Goal: Information Seeking & Learning: Learn about a topic

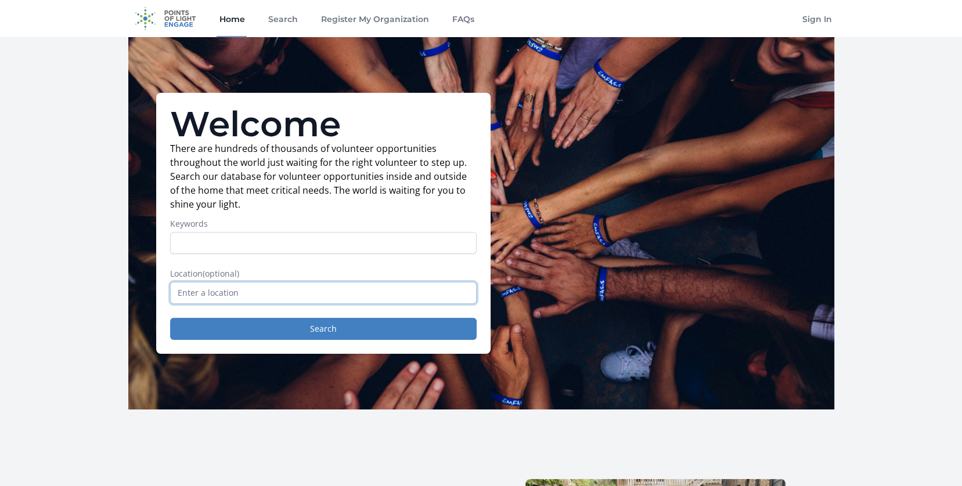
click at [302, 287] on input "text" at bounding box center [323, 293] width 306 height 22
click at [304, 287] on input "text" at bounding box center [323, 293] width 306 height 22
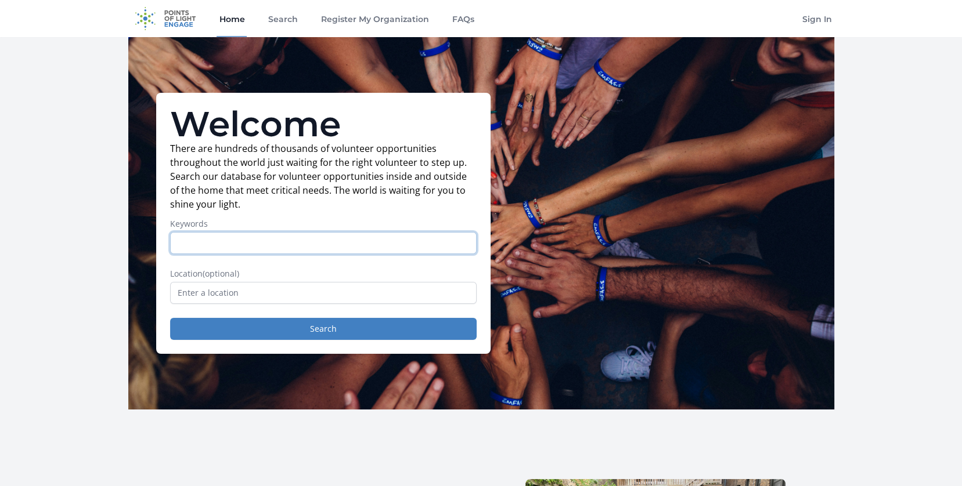
click at [287, 242] on input "Keywords" at bounding box center [323, 243] width 306 height 22
type input "police"
click at [170, 318] on button "Search" at bounding box center [323, 329] width 306 height 22
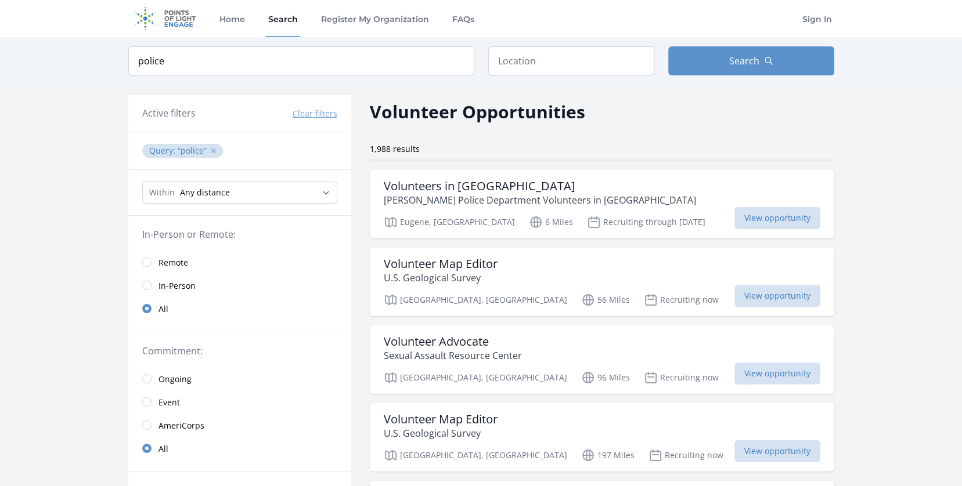
click at [214, 149] on button "✕" at bounding box center [213, 151] width 7 height 12
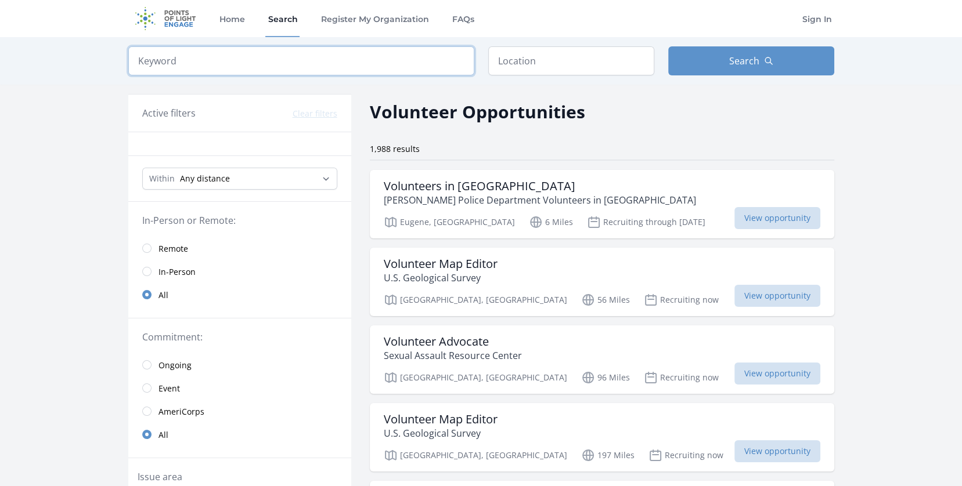
click at [211, 59] on input "search" at bounding box center [301, 60] width 346 height 29
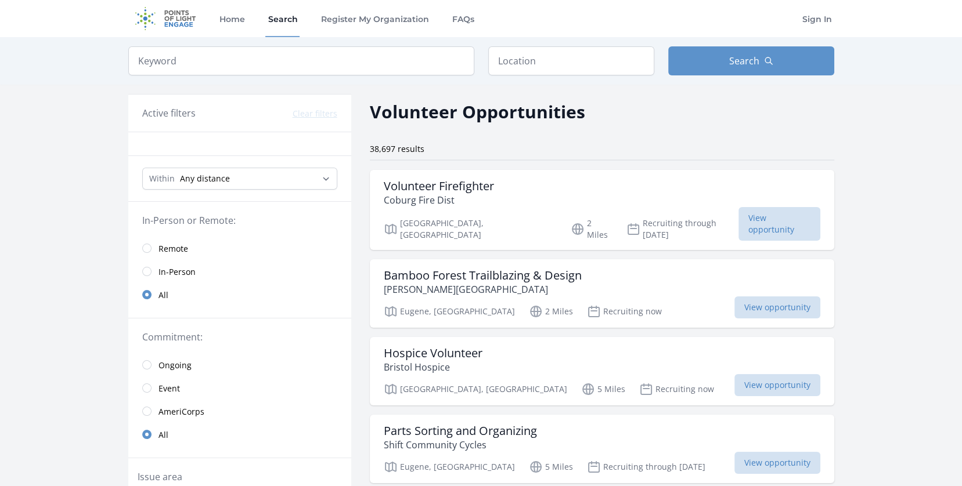
click at [181, 266] on span "In-Person" at bounding box center [176, 272] width 37 height 12
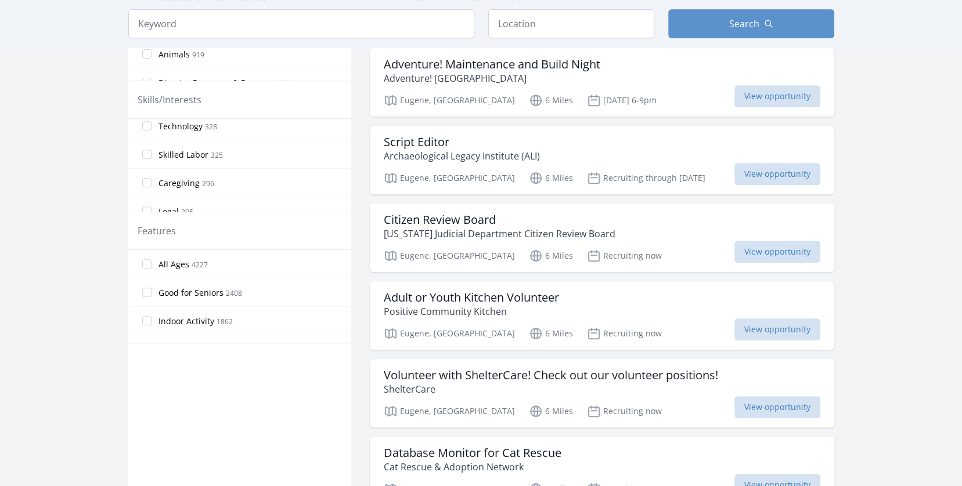
scroll to position [547, 0]
click at [269, 200] on label "Legal 295" at bounding box center [239, 211] width 223 height 23
click at [151, 207] on input "Legal 295" at bounding box center [146, 211] width 9 height 9
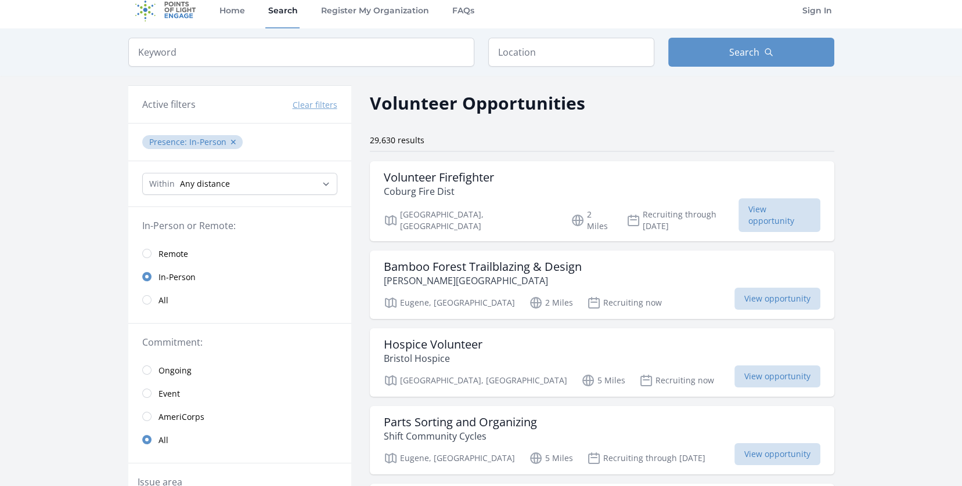
scroll to position [0, 0]
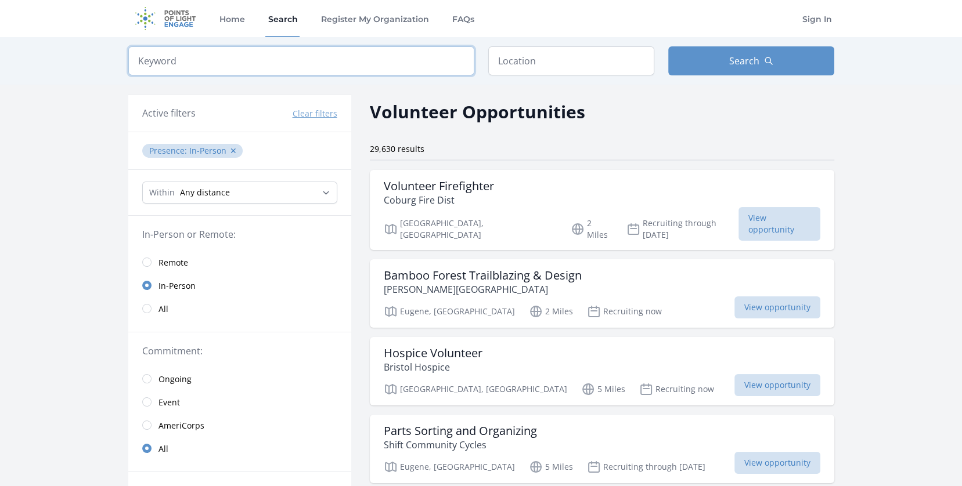
click at [248, 64] on input "search" at bounding box center [301, 60] width 346 height 29
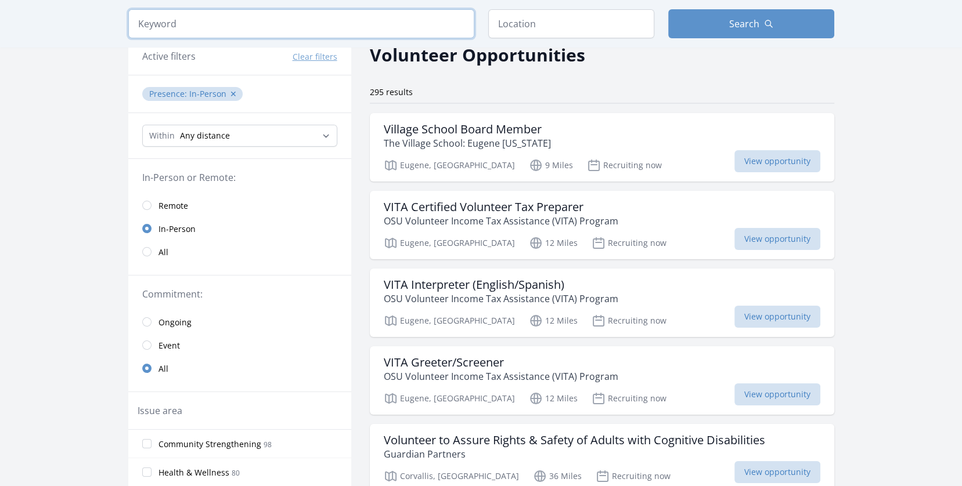
scroll to position [58, 0]
click at [203, 26] on input "search" at bounding box center [301, 23] width 346 height 29
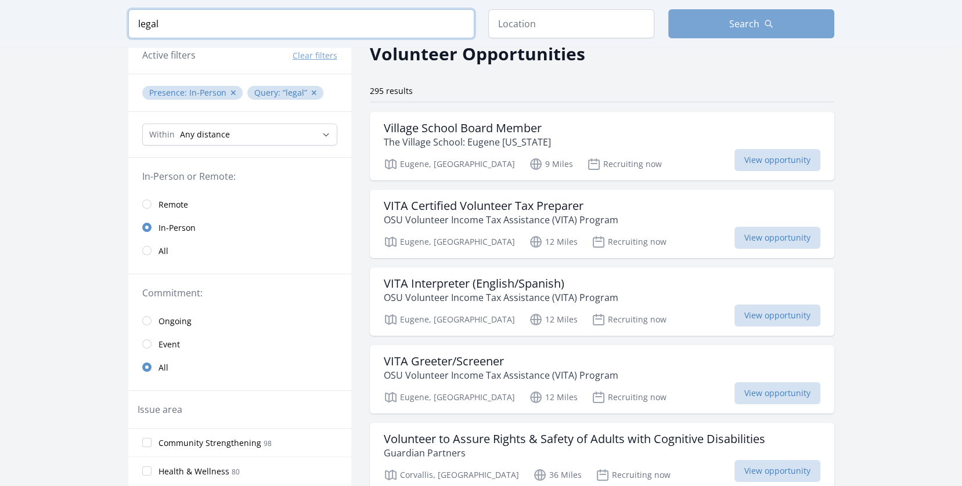
type input "legal"
click at [738, 21] on span "Search" at bounding box center [744, 24] width 30 height 14
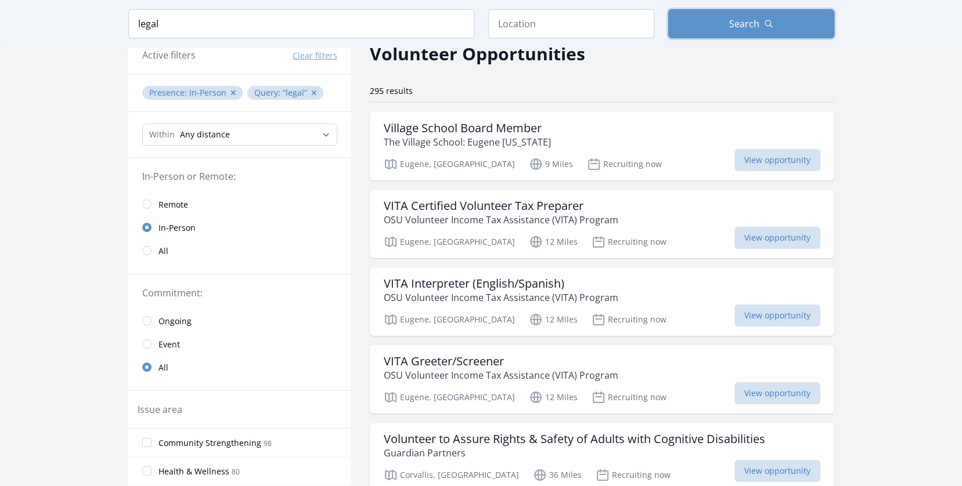
scroll to position [58, 0]
drag, startPoint x: 176, startPoint y: 24, endPoint x: 103, endPoint y: 31, distance: 73.5
click at [103, 31] on div "Keyword legal Location Search" at bounding box center [481, 24] width 962 height 48
click at [228, 2] on div "Keyword legal Location Search" at bounding box center [481, 24] width 743 height 48
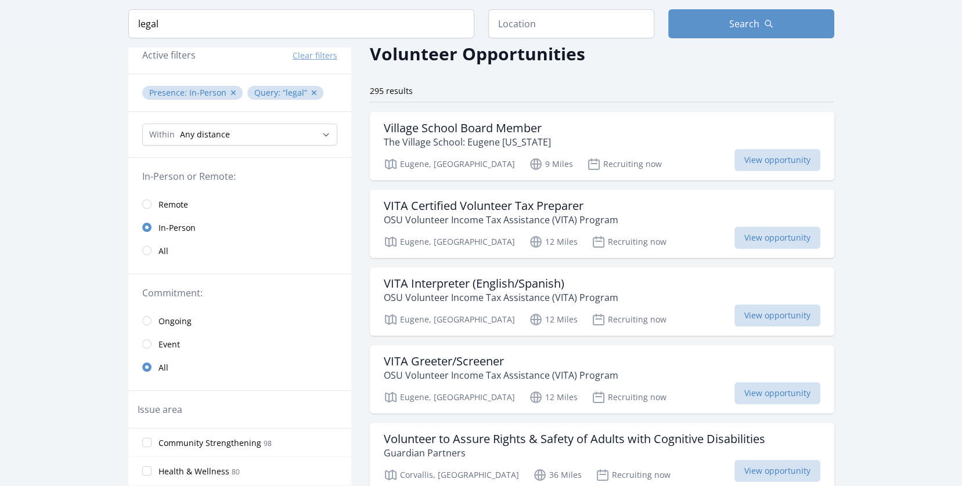
click at [305, 91] on span "legal ✕" at bounding box center [302, 92] width 38 height 11
click at [311, 91] on button "✕" at bounding box center [314, 93] width 7 height 12
click at [233, 15] on input "search" at bounding box center [301, 23] width 346 height 29
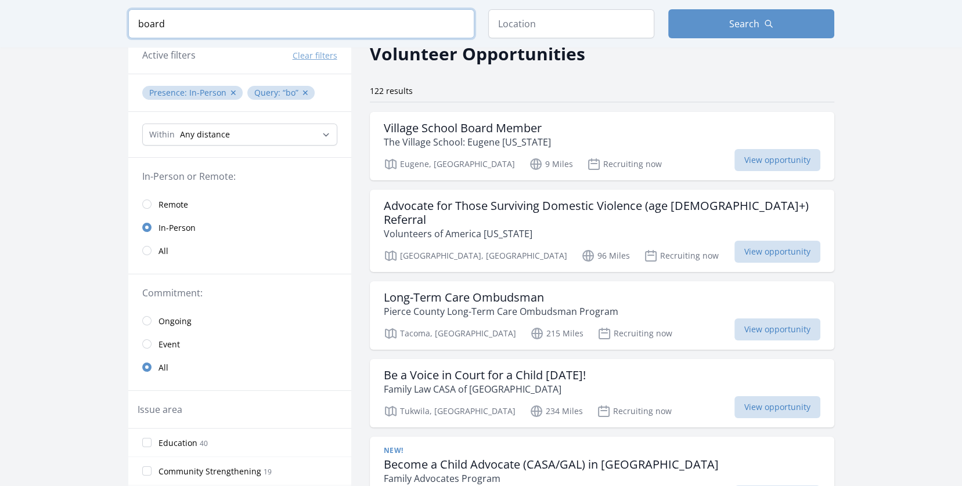
type input "board"
click button "submit" at bounding box center [0, 0] width 0 height 0
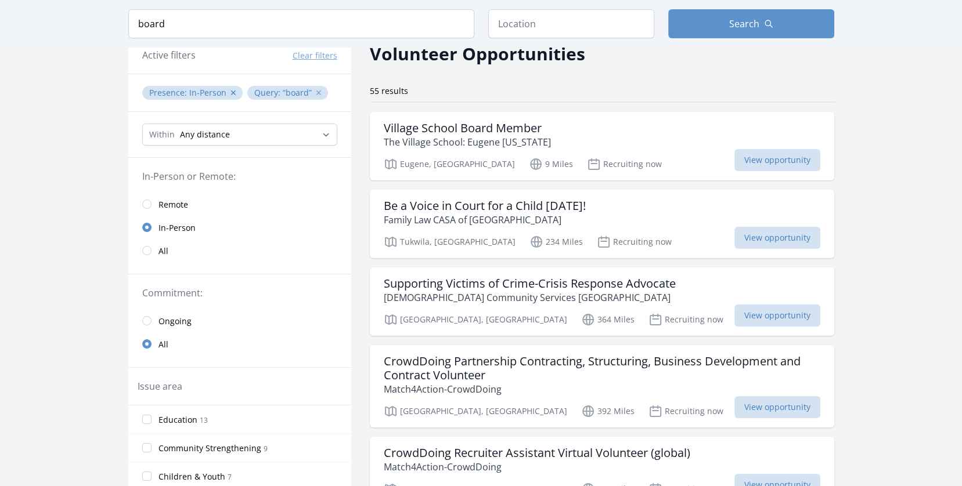
click at [315, 93] on button "✕" at bounding box center [318, 93] width 7 height 12
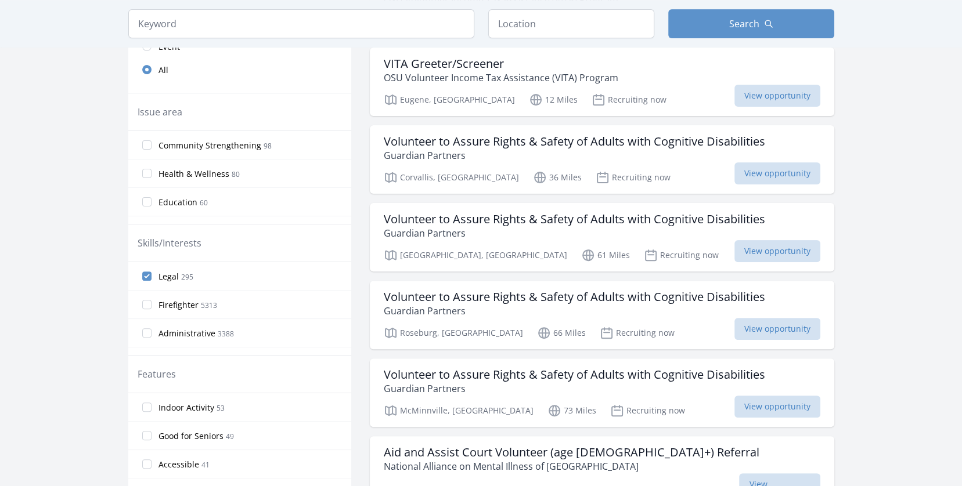
scroll to position [348, 0]
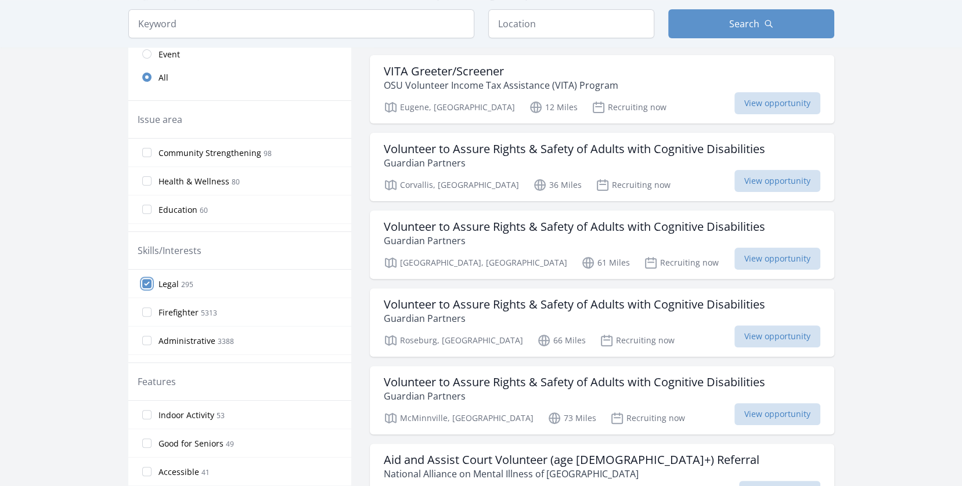
click at [147, 280] on input "Legal 295" at bounding box center [146, 283] width 9 height 9
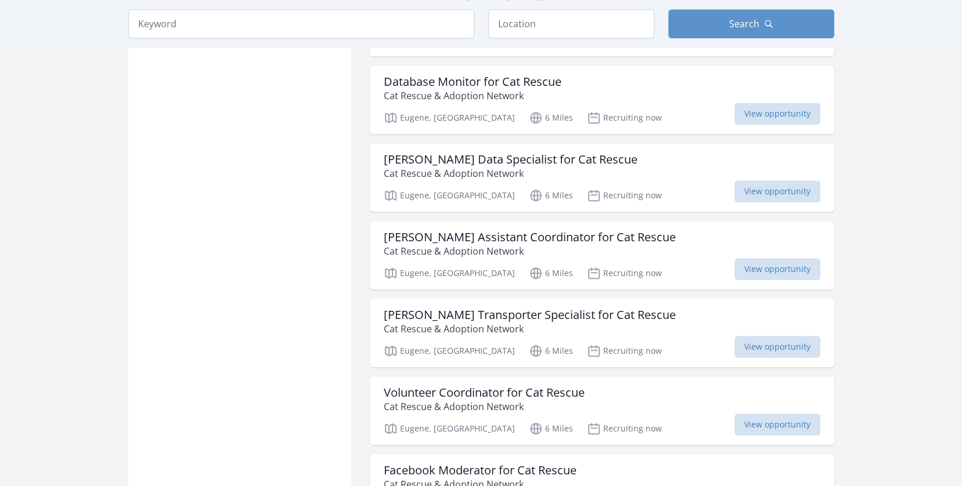
scroll to position [929, 0]
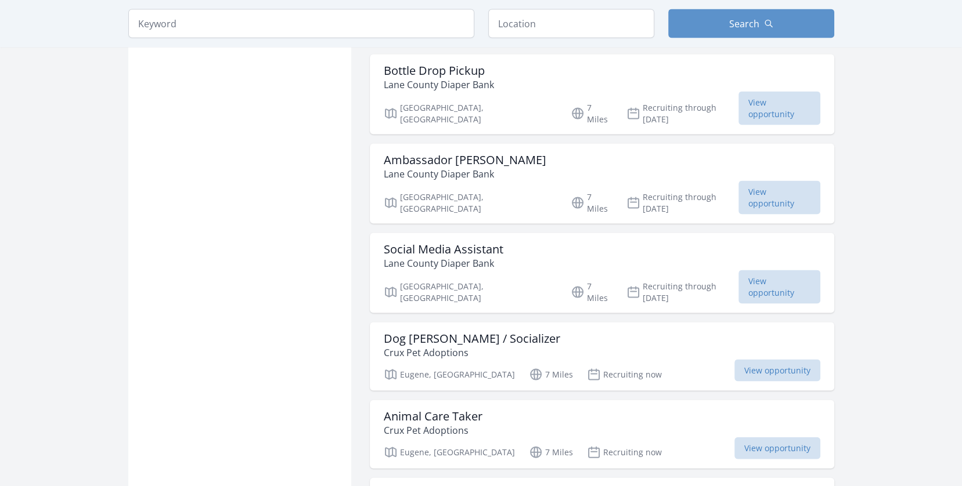
scroll to position [2612, 0]
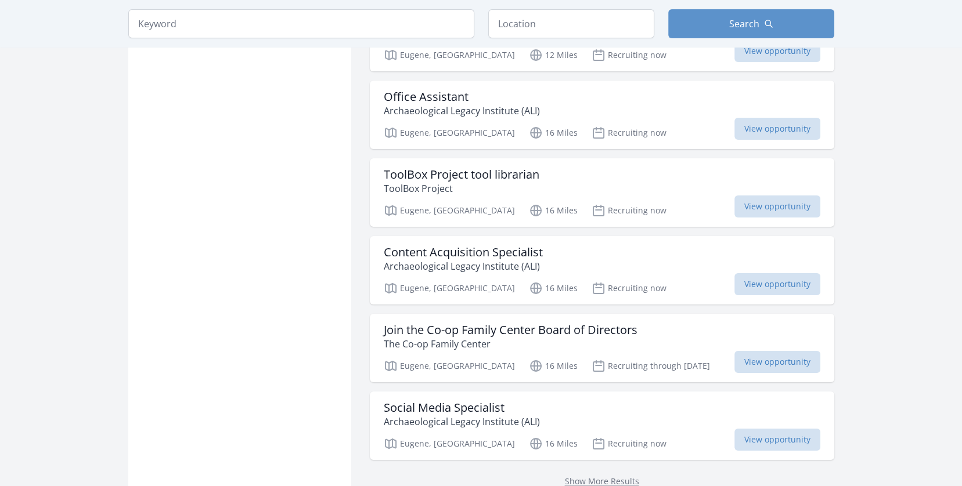
scroll to position [4527, 0]
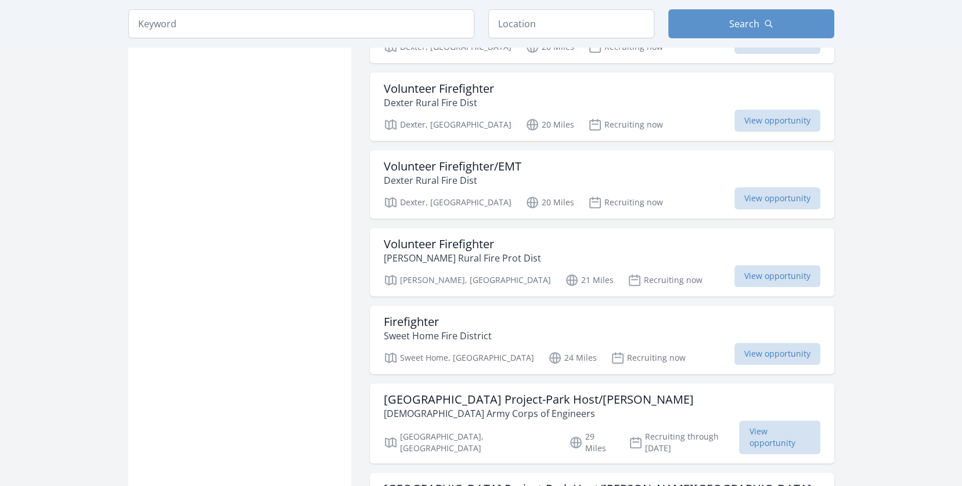
scroll to position [5224, 0]
